Goal: Book appointment/travel/reservation

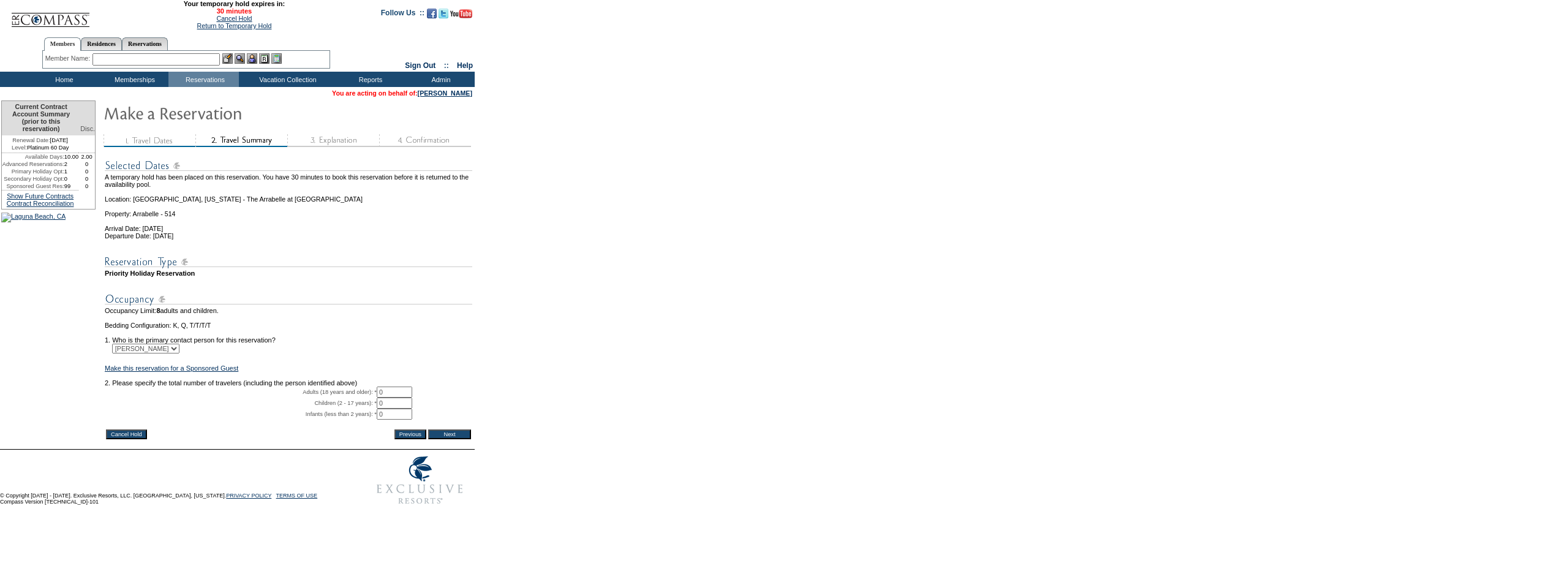
click at [405, 398] on input "0" at bounding box center [394, 392] width 36 height 11
type input "1"
click at [497, 325] on form "29:59 Your temporary hold expires in: 30 minutes Cancel Hold Return to Temporar…" at bounding box center [784, 255] width 1568 height 511
click at [457, 440] on input "Next" at bounding box center [450, 434] width 43 height 10
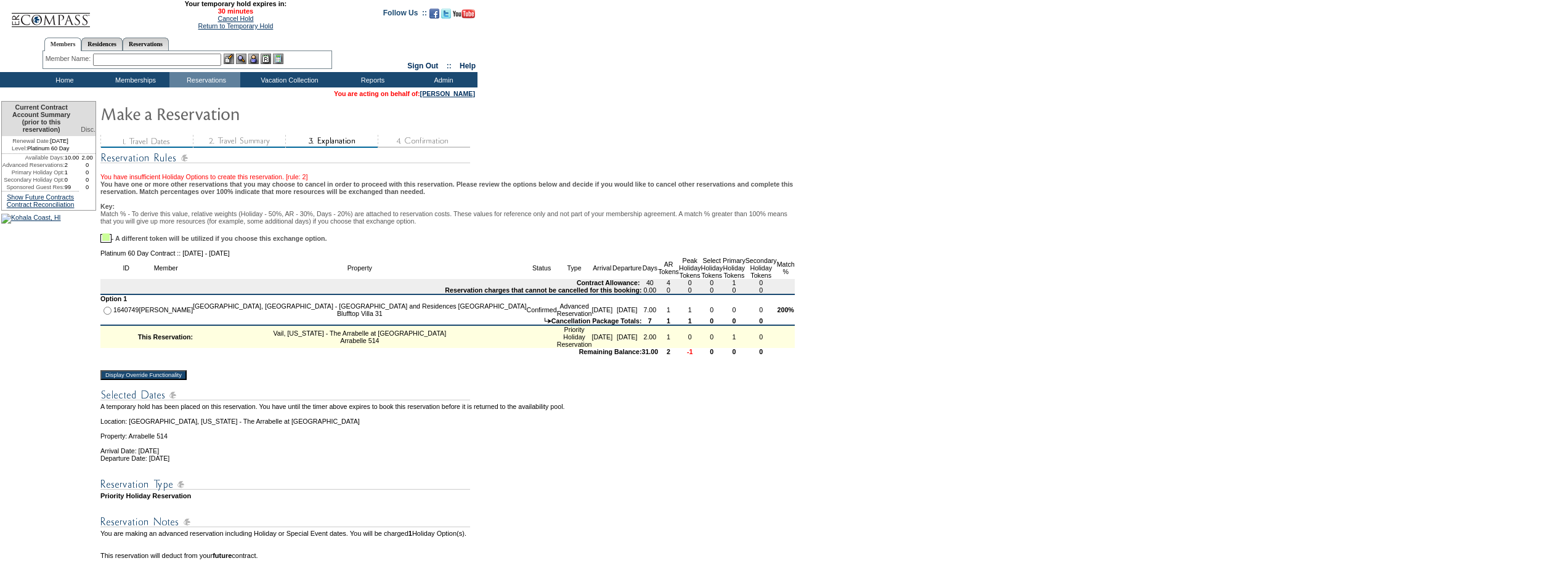
click at [178, 380] on input "Display Override Functionality" at bounding box center [143, 375] width 86 height 10
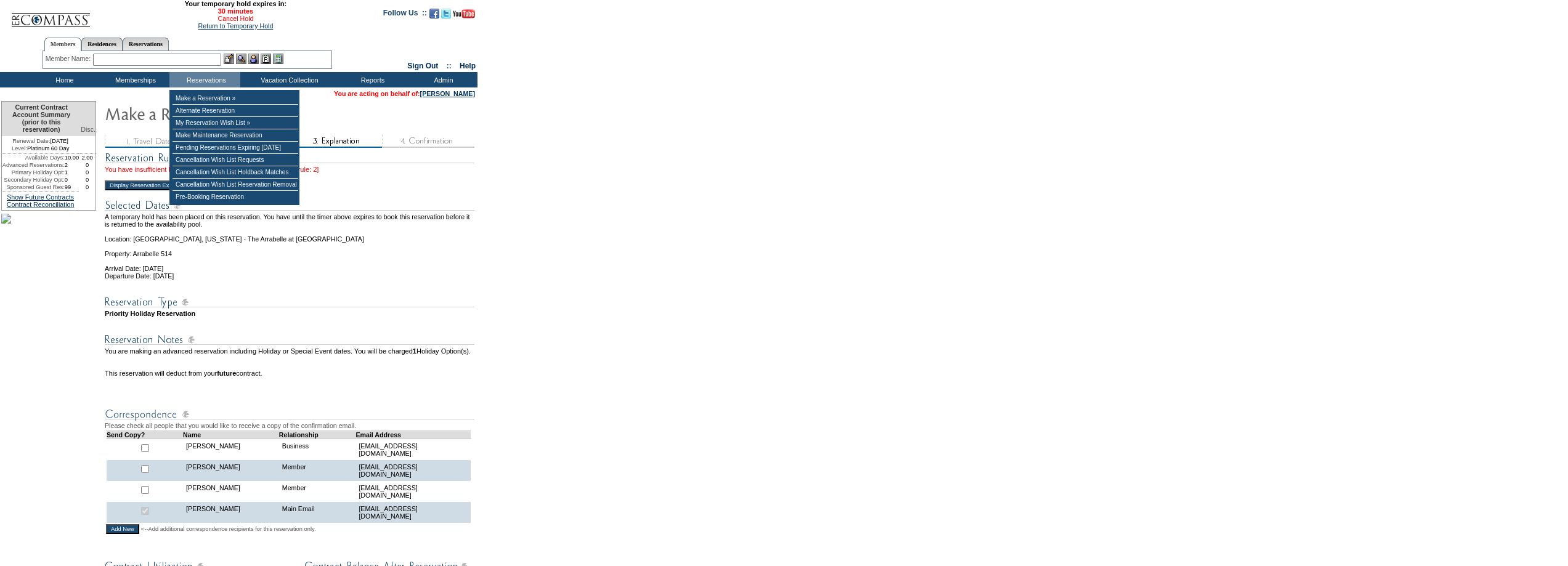
click at [224, 20] on link "Cancel Hold" at bounding box center [235, 19] width 36 height 8
